Goal: Use online tool/utility

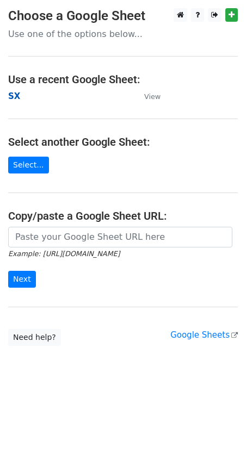
click at [14, 98] on strong "SX" at bounding box center [14, 96] width 12 height 10
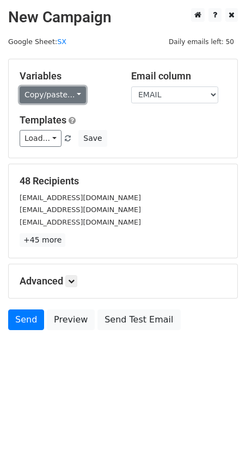
click at [77, 92] on link "Copy/paste..." at bounding box center [53, 94] width 66 height 17
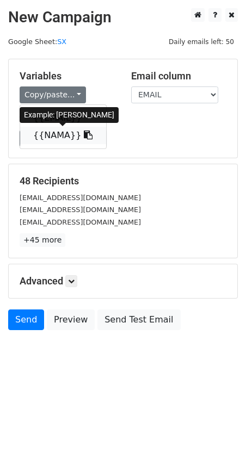
click at [84, 138] on icon at bounding box center [88, 134] width 9 height 9
